Goal: Entertainment & Leisure: Browse casually

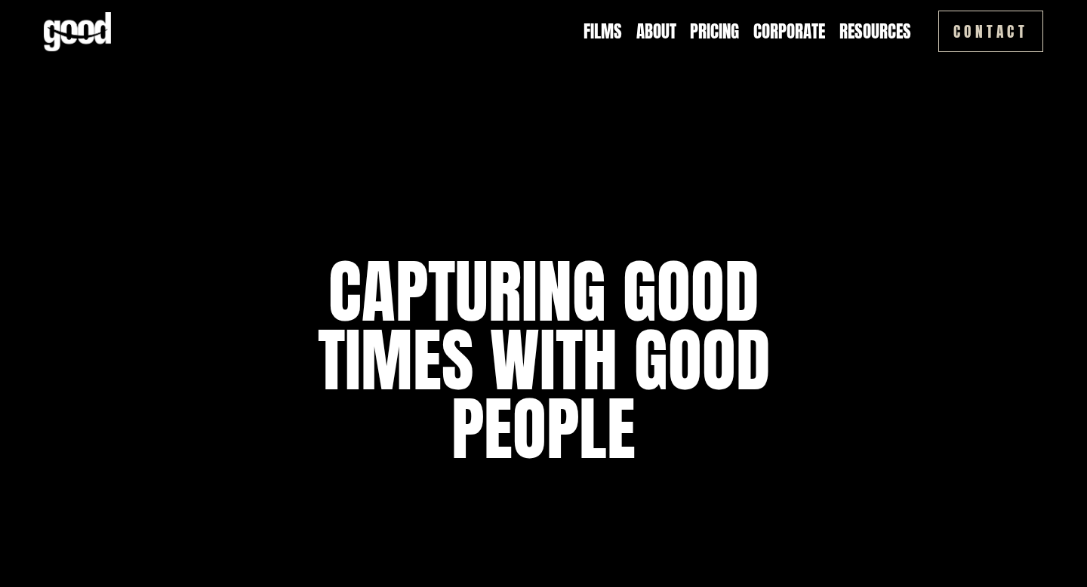
click at [610, 30] on link "Films" at bounding box center [602, 32] width 38 height 24
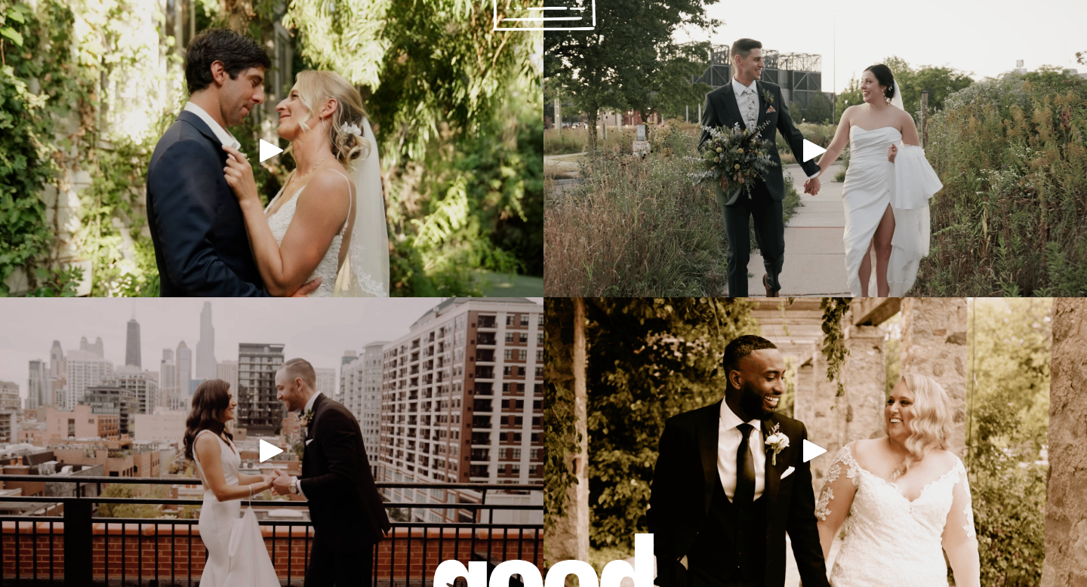
scroll to position [1249, 0]
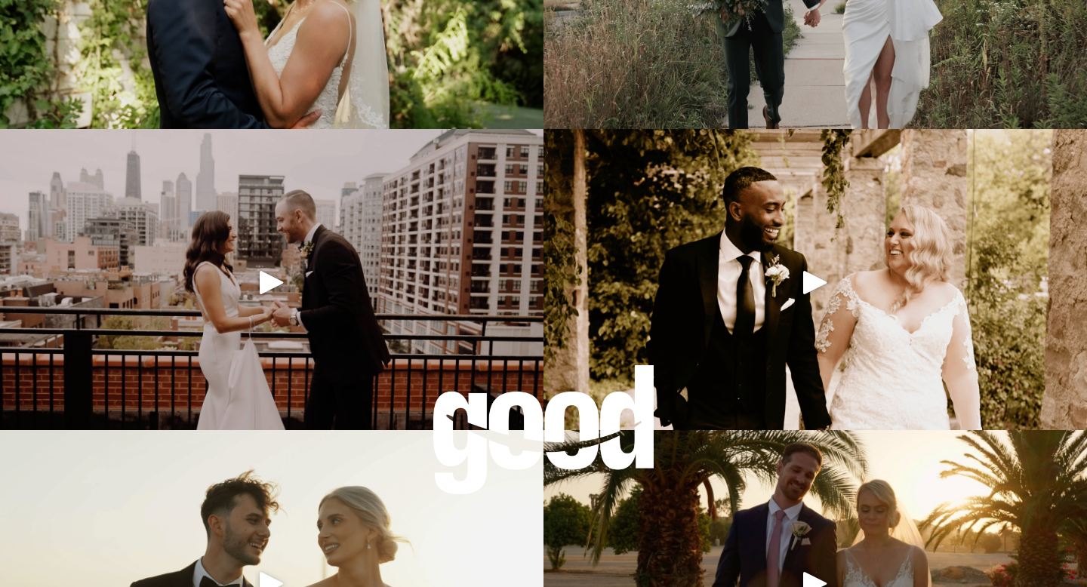
click at [266, 279] on div "Play" at bounding box center [272, 282] width 36 height 36
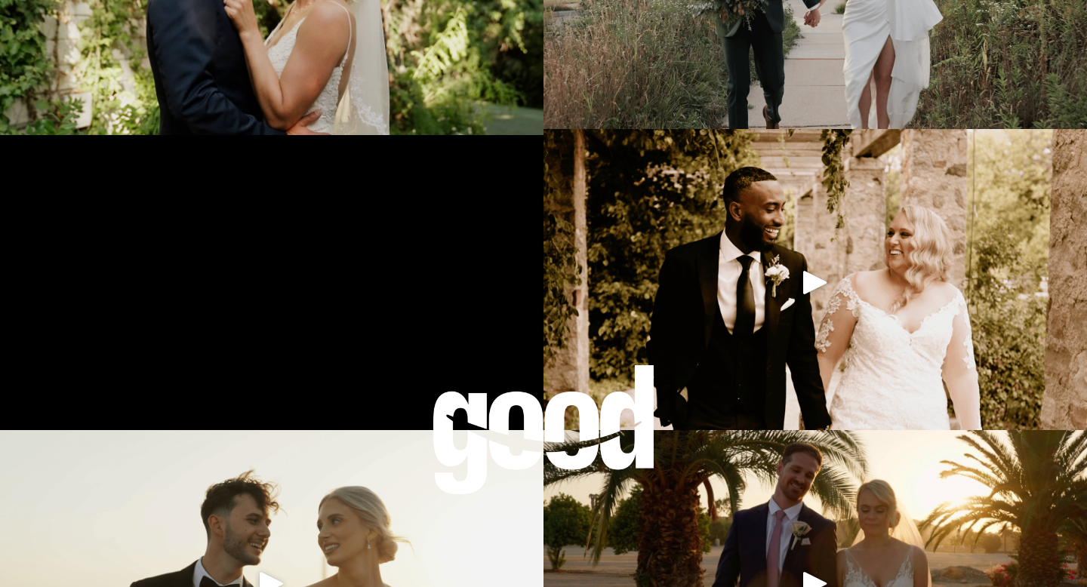
click at [520, 423] on div at bounding box center [543, 429] width 221 height 129
click at [522, 414] on div at bounding box center [543, 429] width 221 height 129
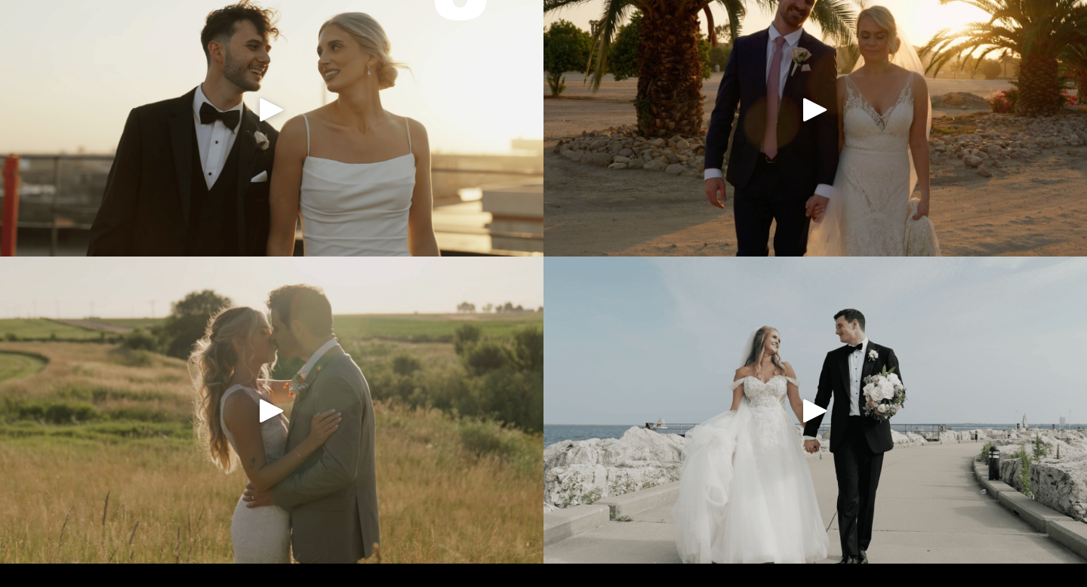
scroll to position [1731, 0]
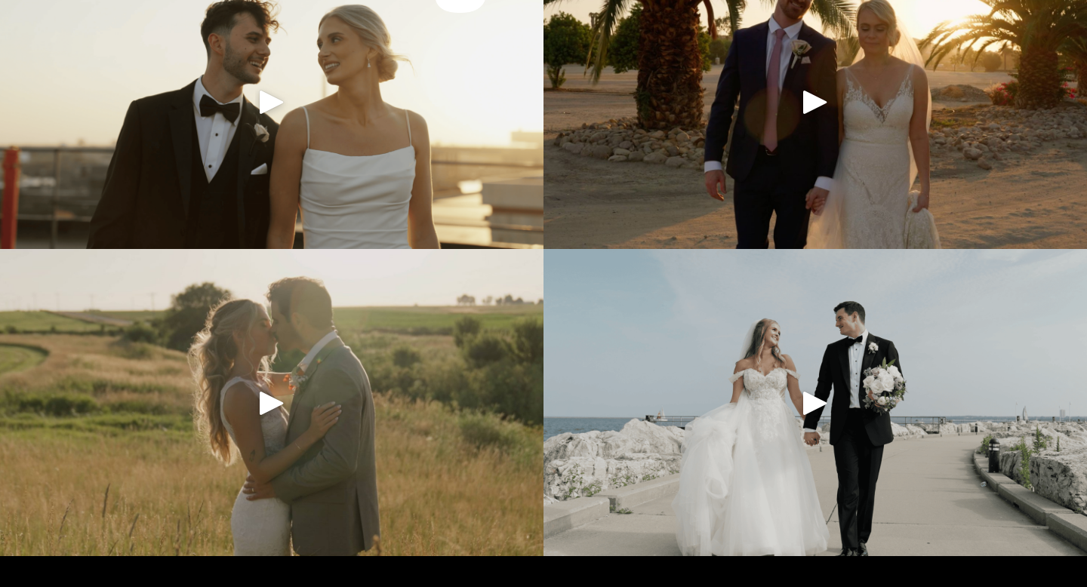
click at [457, 187] on div at bounding box center [271, 102] width 543 height 307
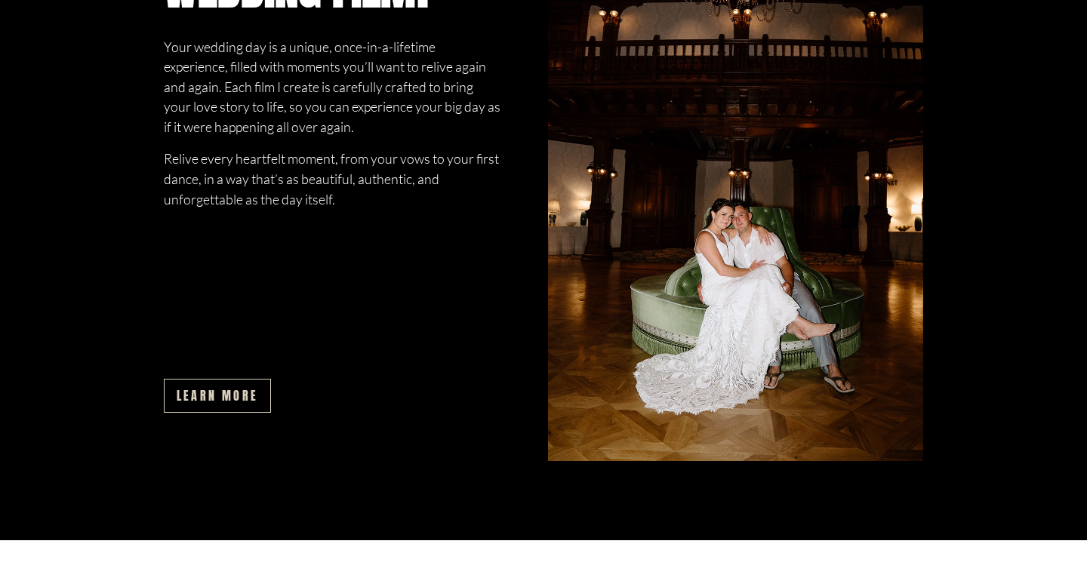
scroll to position [2602, 0]
